Goal: Information Seeking & Learning: Learn about a topic

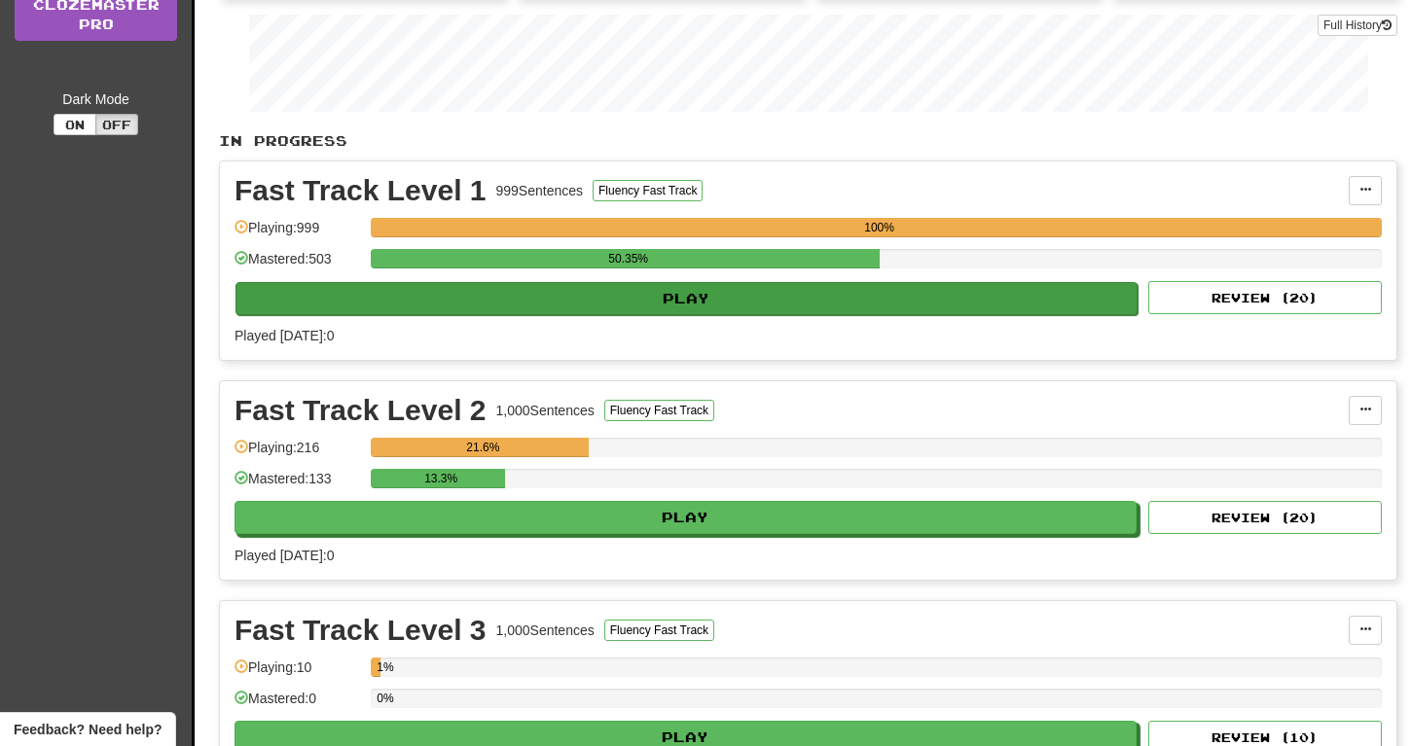
scroll to position [372, 0]
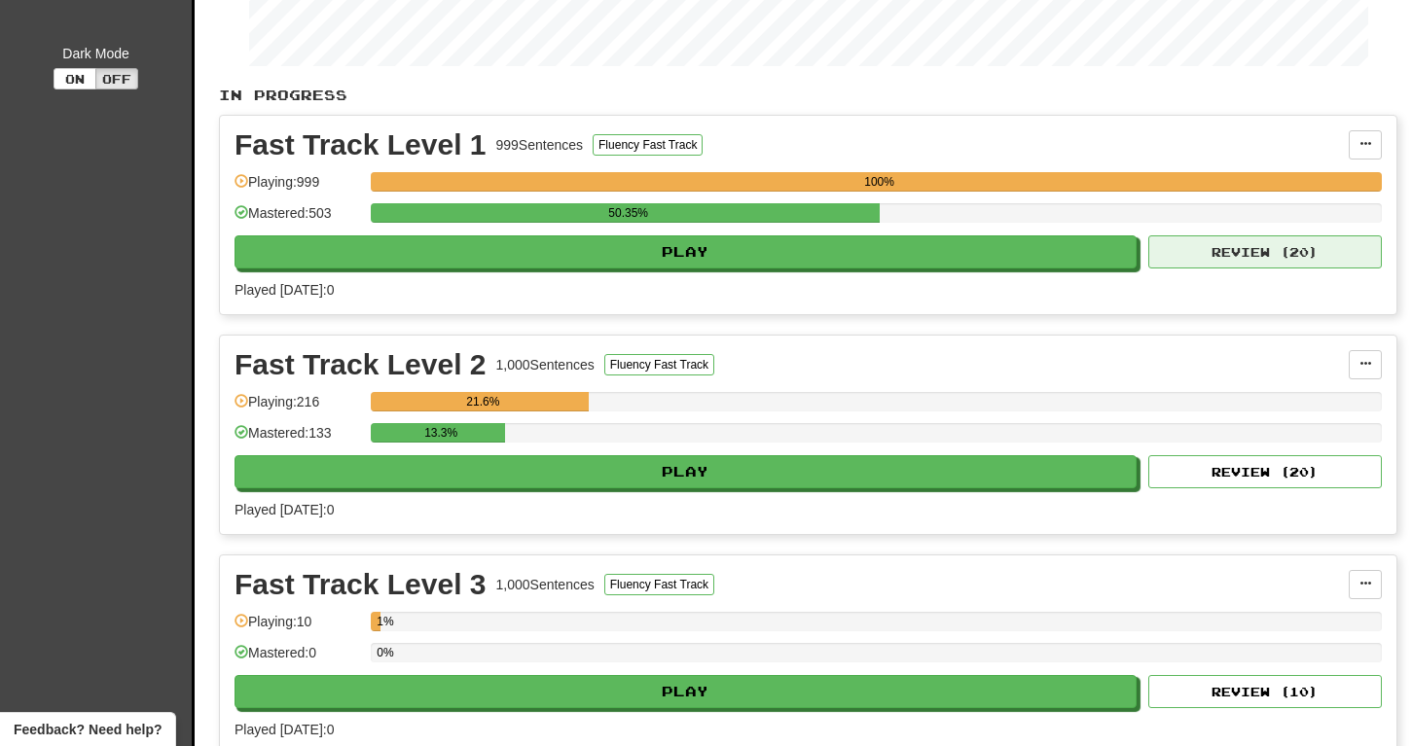
click at [1265, 242] on button "Review ( 20 )" at bounding box center [1264, 251] width 233 height 33
select select "**"
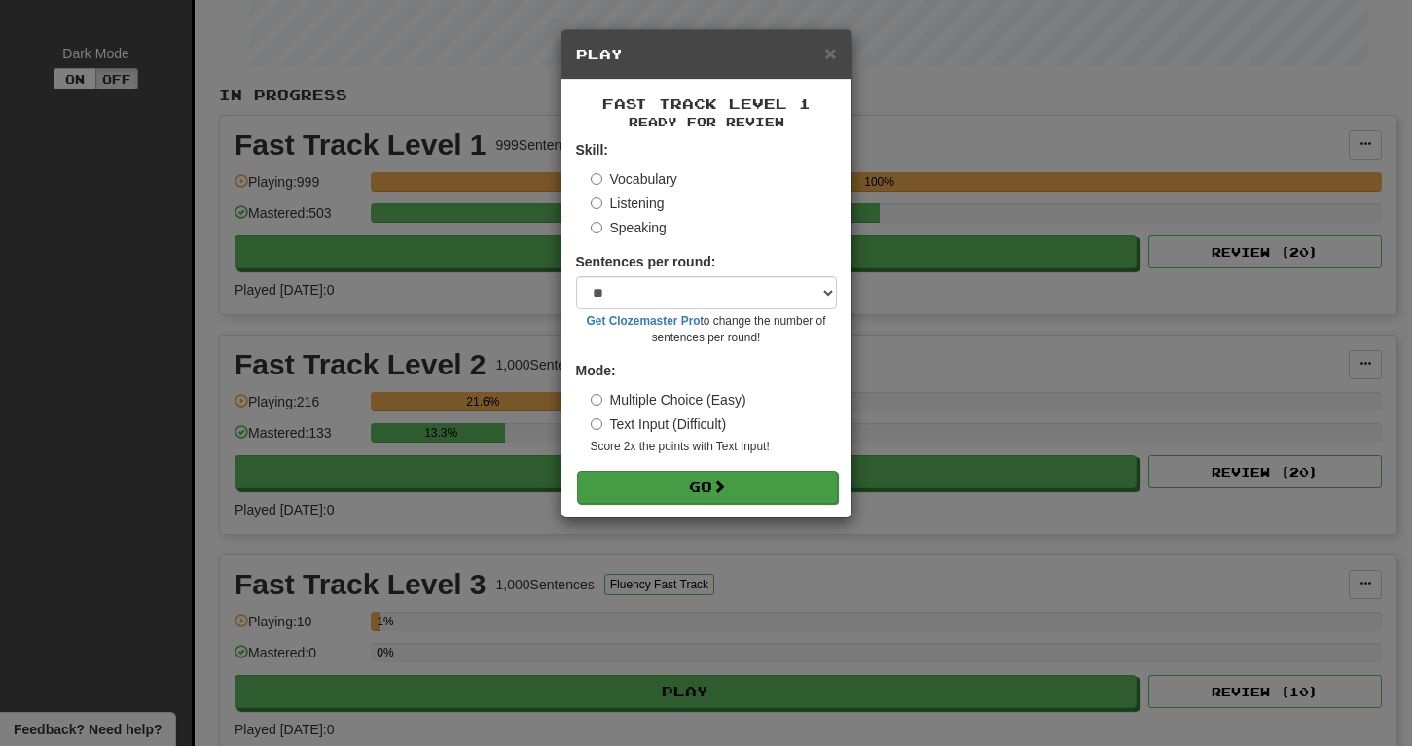
click at [724, 473] on button "Go" at bounding box center [707, 487] width 261 height 33
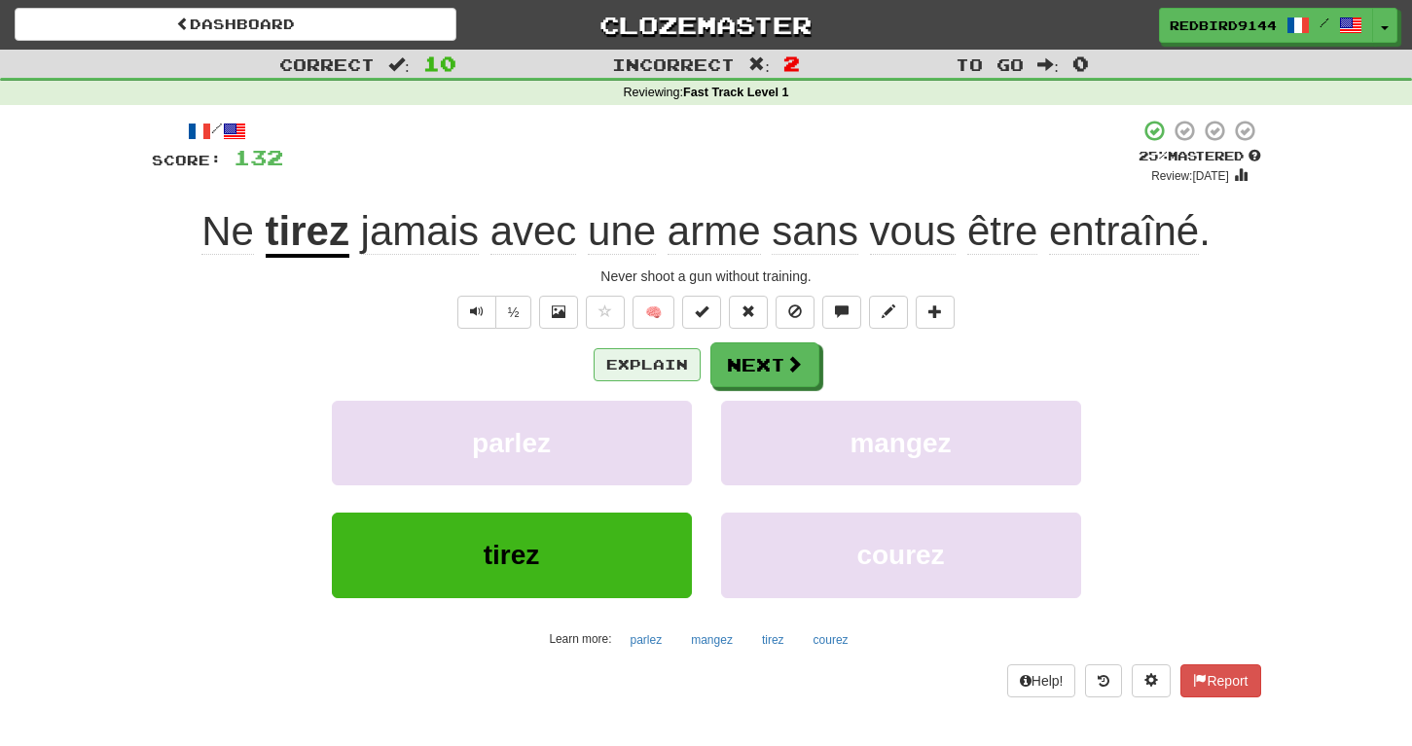
click at [651, 362] on button "Explain" at bounding box center [646, 364] width 107 height 33
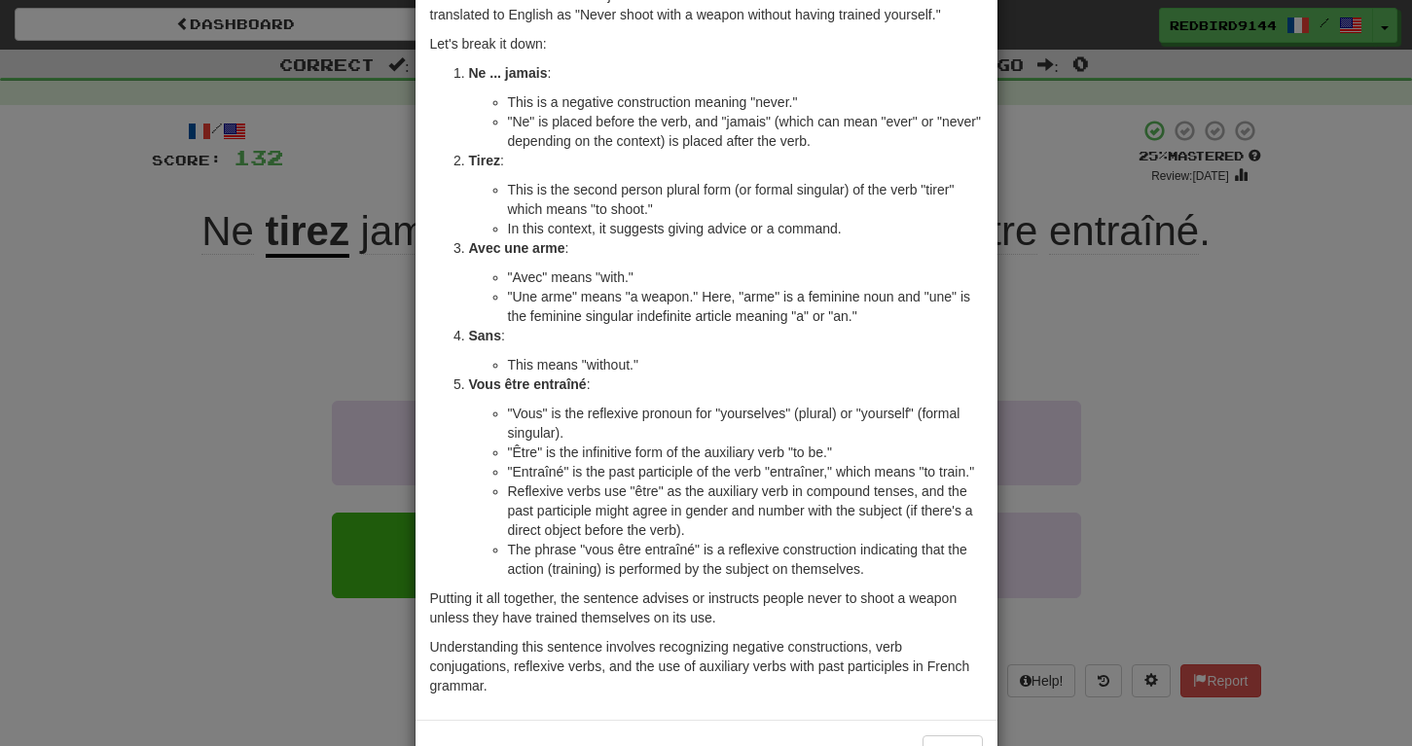
scroll to position [111, 0]
click at [294, 403] on div "× Explanation Sure! The sentence "Ne tirez jamais avec une arme sans vous être …" at bounding box center [706, 373] width 1412 height 746
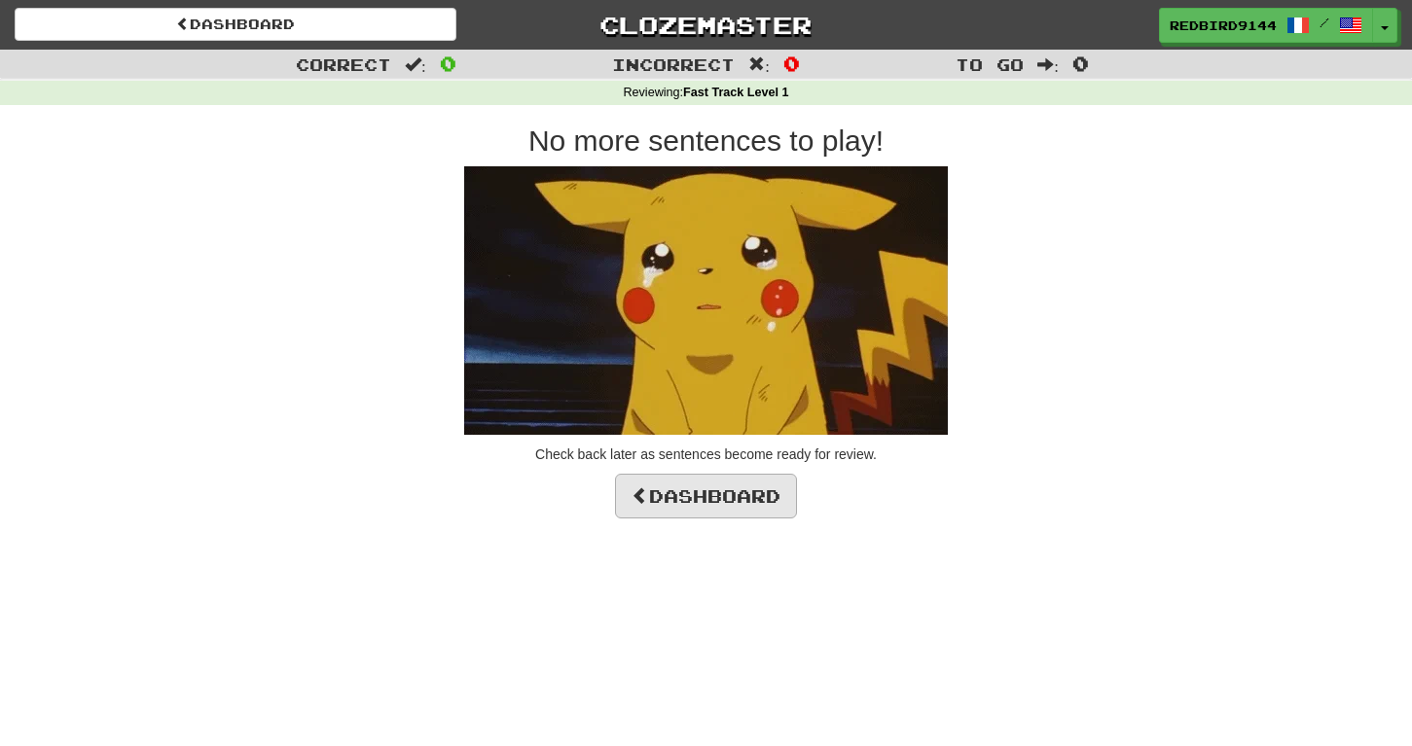
click at [723, 491] on link "Dashboard" at bounding box center [706, 496] width 182 height 45
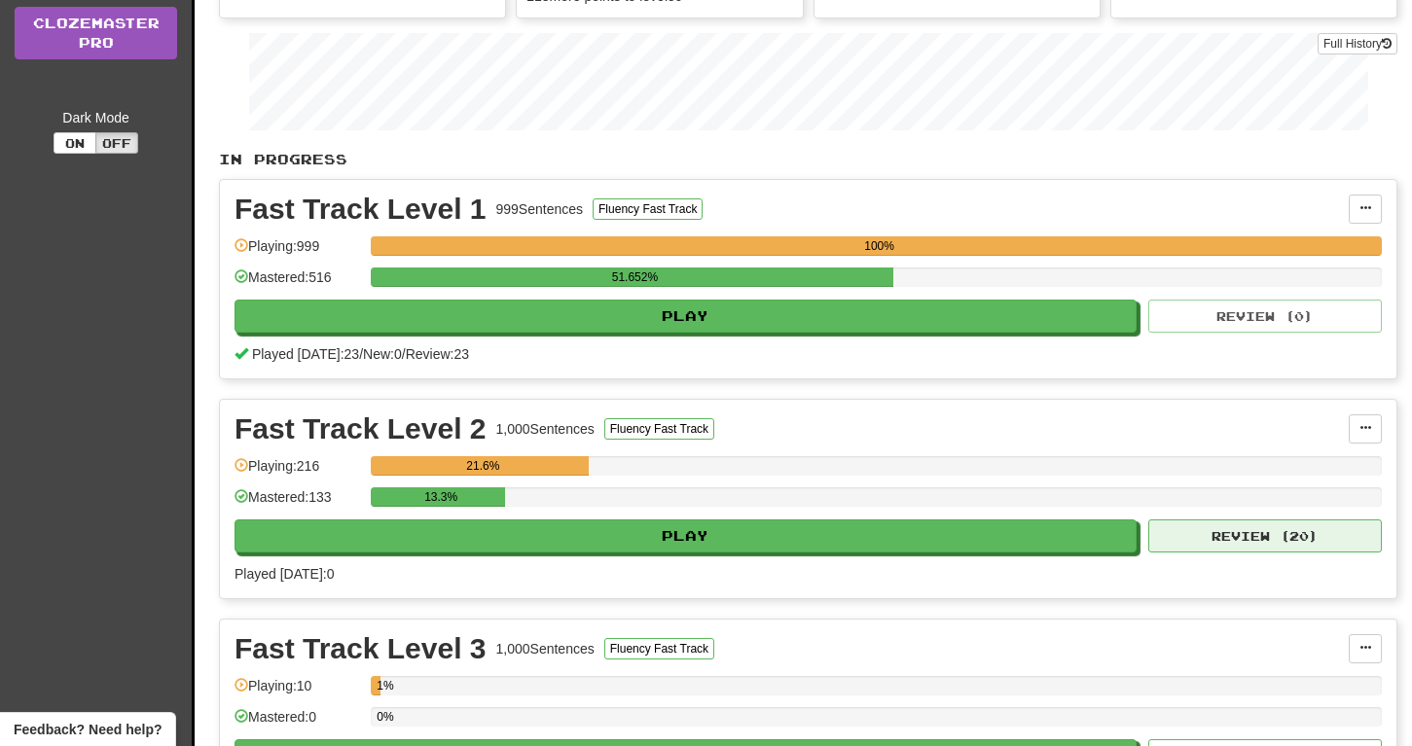
scroll to position [310, 0]
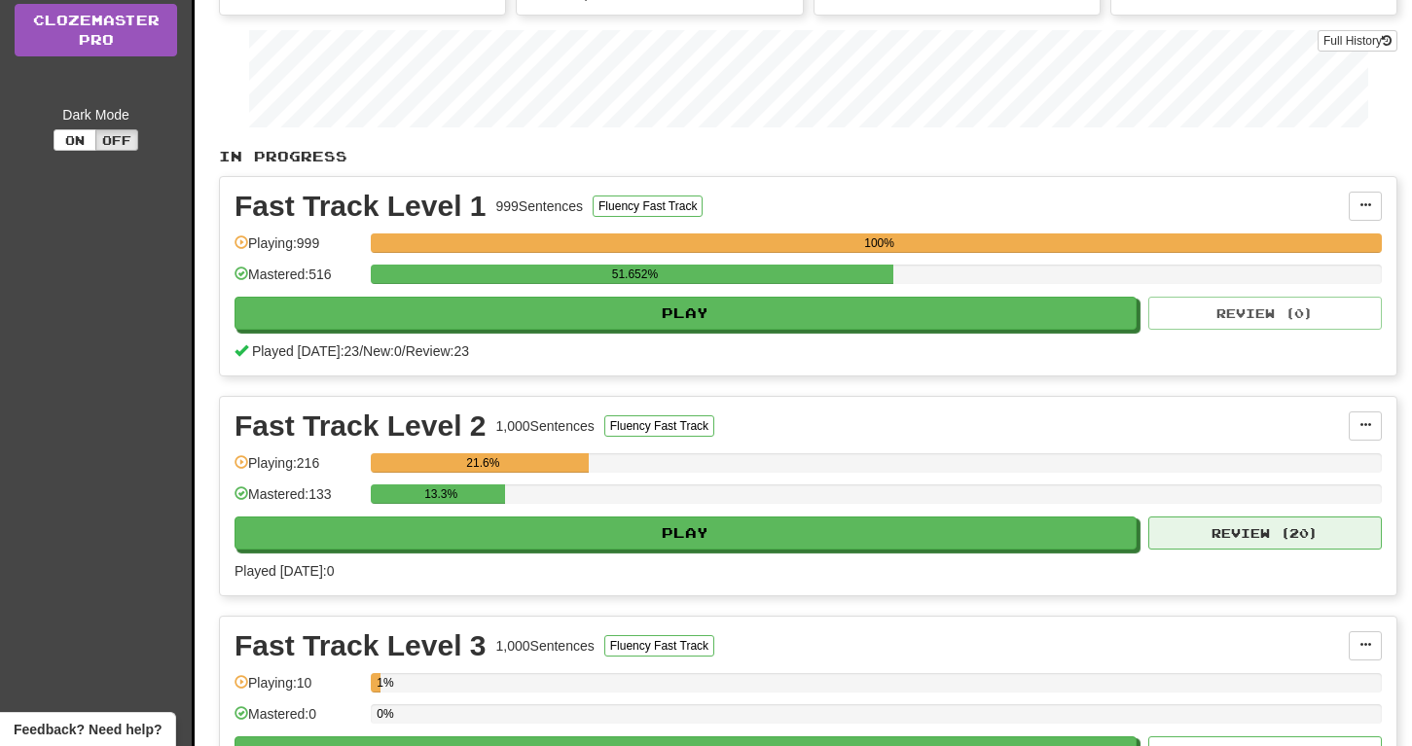
click at [1219, 544] on button "Review ( 20 )" at bounding box center [1264, 533] width 233 height 33
select select "**"
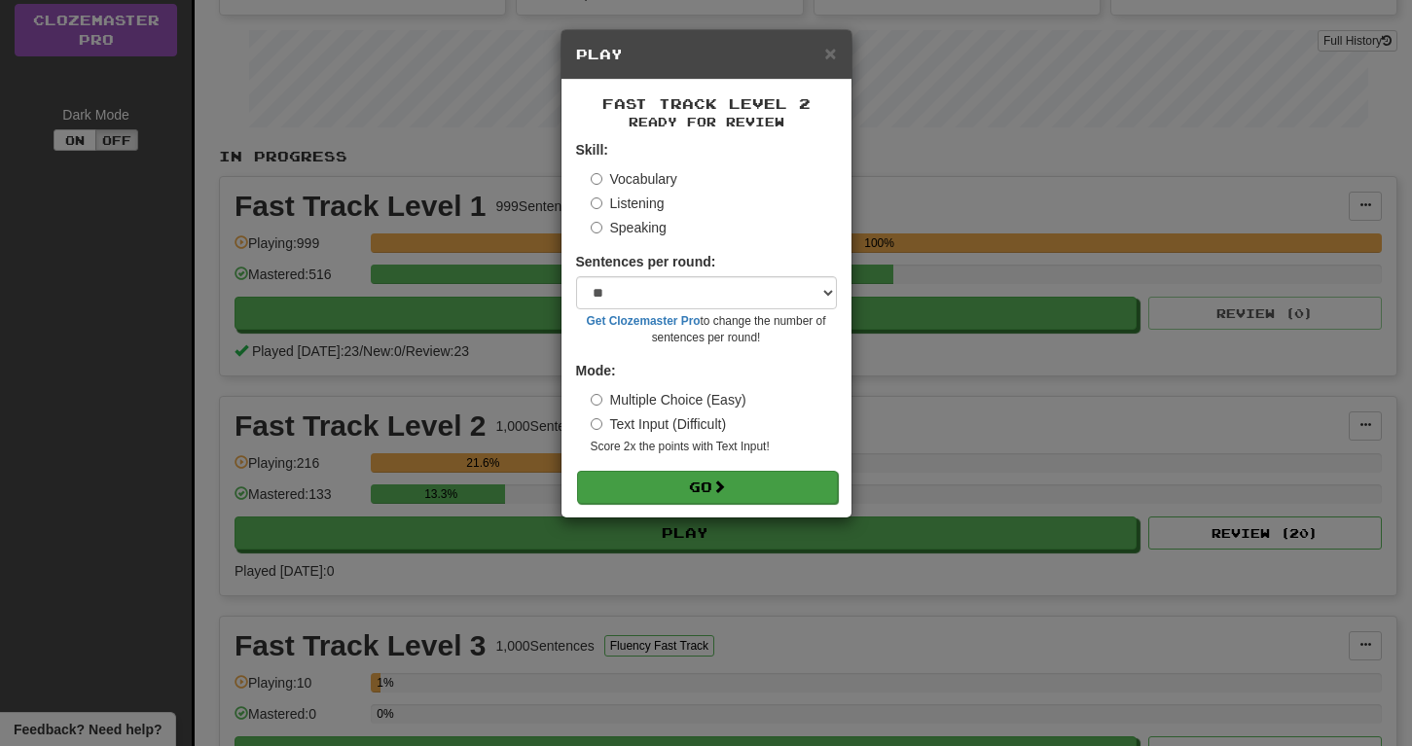
click at [747, 492] on button "Go" at bounding box center [707, 487] width 261 height 33
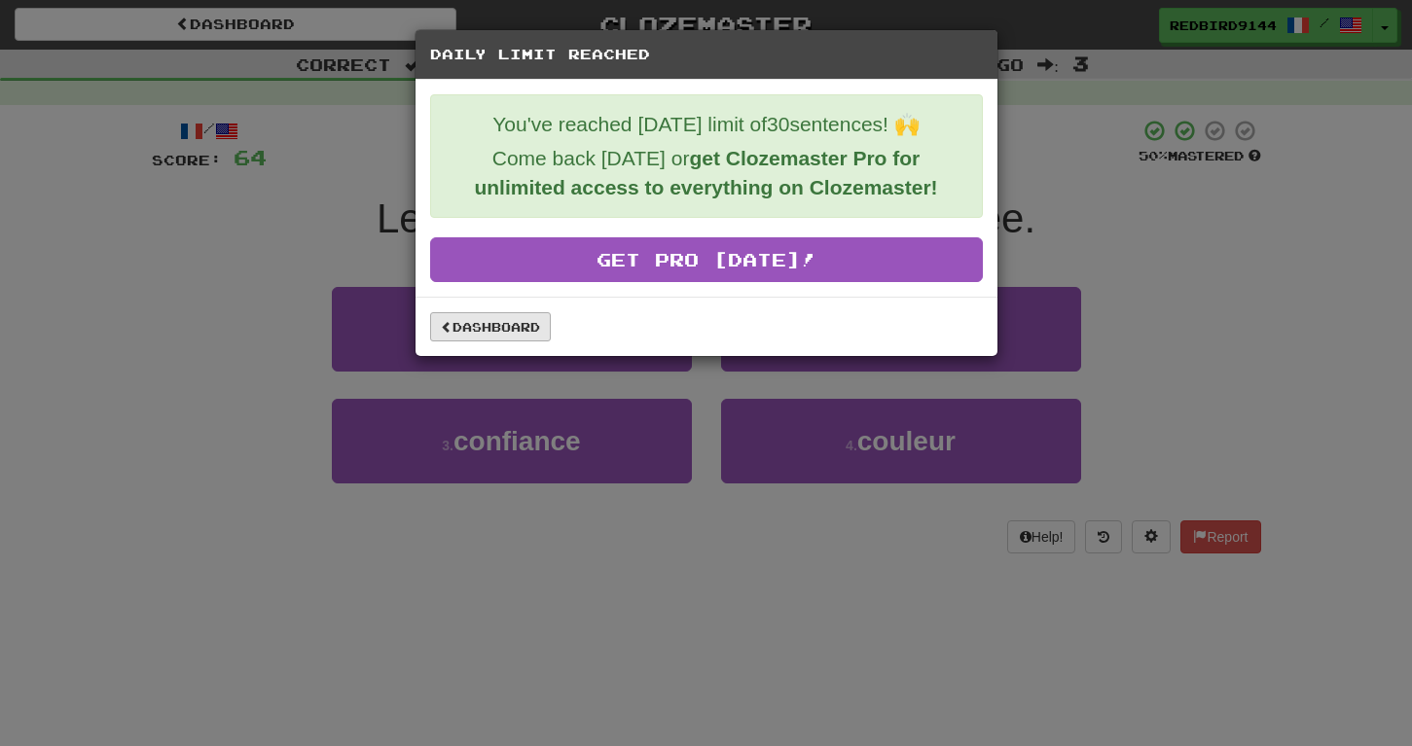
click at [503, 329] on link "Dashboard" at bounding box center [490, 326] width 121 height 29
